Goal: Transaction & Acquisition: Book appointment/travel/reservation

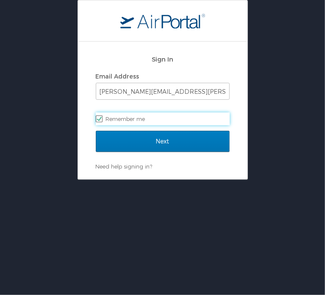
click at [141, 118] on label "Remember me" at bounding box center [163, 118] width 134 height 13
click at [101, 118] on input "Remember me" at bounding box center [99, 118] width 6 height 6
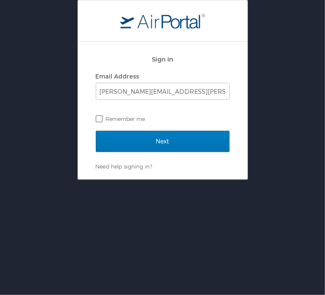
click at [117, 113] on label "Remember me" at bounding box center [163, 118] width 134 height 13
click at [101, 115] on input "Remember me" at bounding box center [99, 118] width 6 height 6
checkbox input "true"
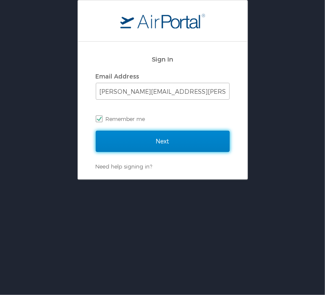
click at [143, 145] on input "Next" at bounding box center [163, 141] width 134 height 21
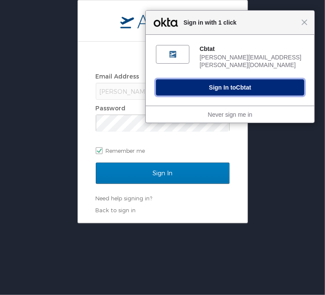
click at [216, 79] on button "Sign In to Cbtat" at bounding box center [230, 87] width 148 height 16
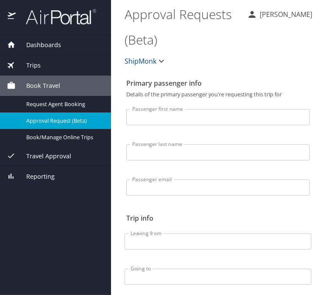
click at [28, 42] on span "Dashboards" at bounding box center [38, 44] width 45 height 9
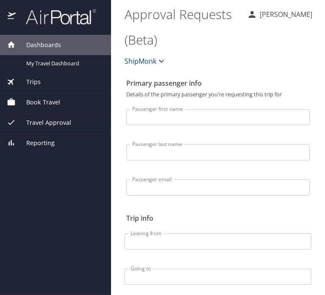
click at [25, 39] on div "Dashboards" at bounding box center [55, 45] width 111 height 20
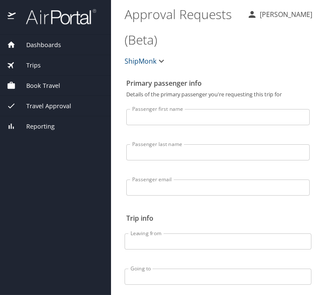
click at [25, 39] on div "Dashboards" at bounding box center [55, 45] width 111 height 20
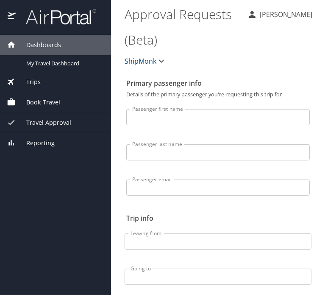
click at [34, 104] on span "Book Travel" at bounding box center [38, 102] width 45 height 9
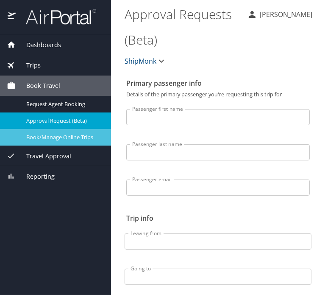
click at [56, 139] on span "Book/Manage Online Trips" at bounding box center [63, 137] width 75 height 8
